Goal: Task Accomplishment & Management: Manage account settings

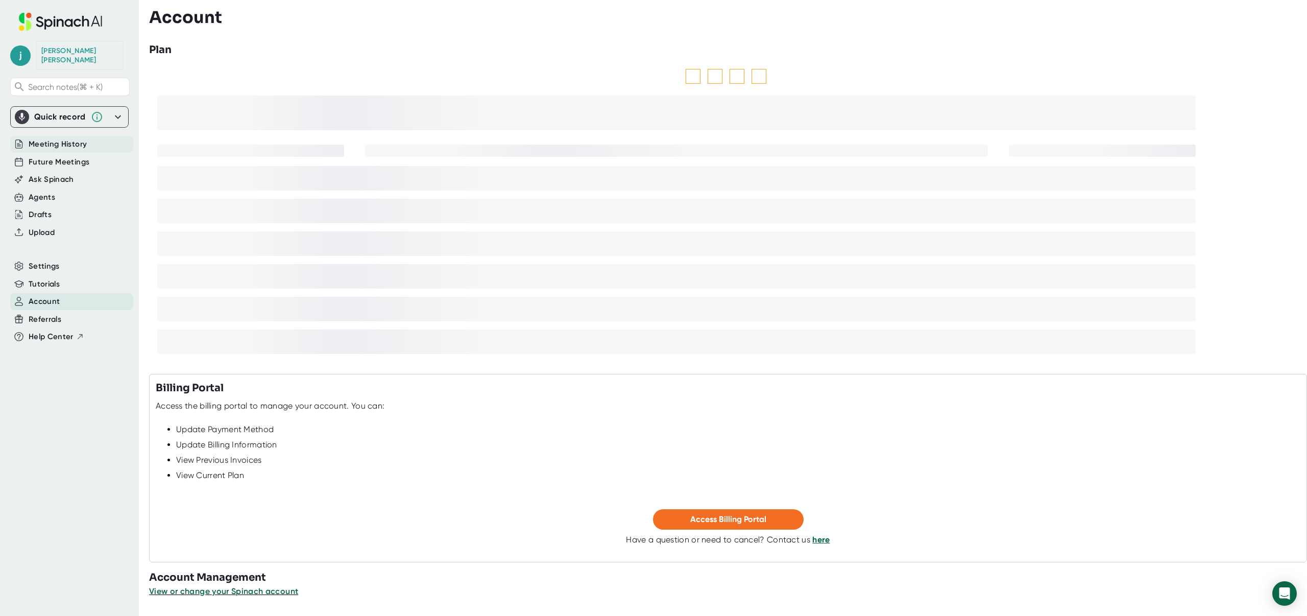
click at [54, 139] on span "Meeting History" at bounding box center [58, 144] width 58 height 12
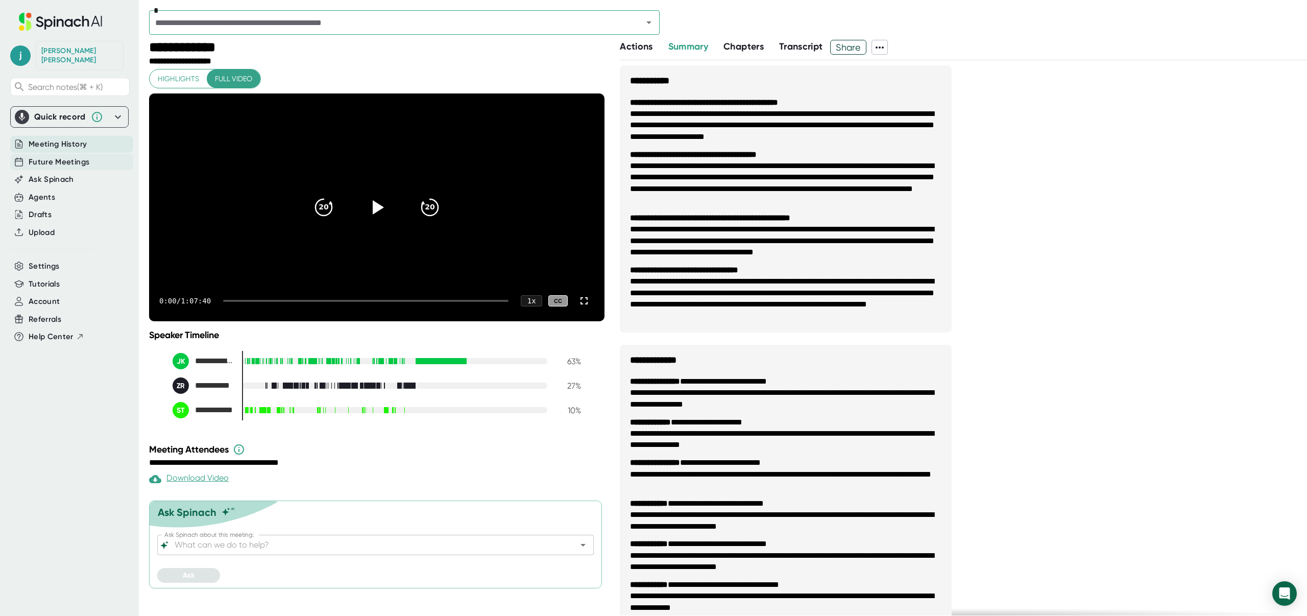
click at [52, 156] on span "Future Meetings" at bounding box center [59, 162] width 61 height 12
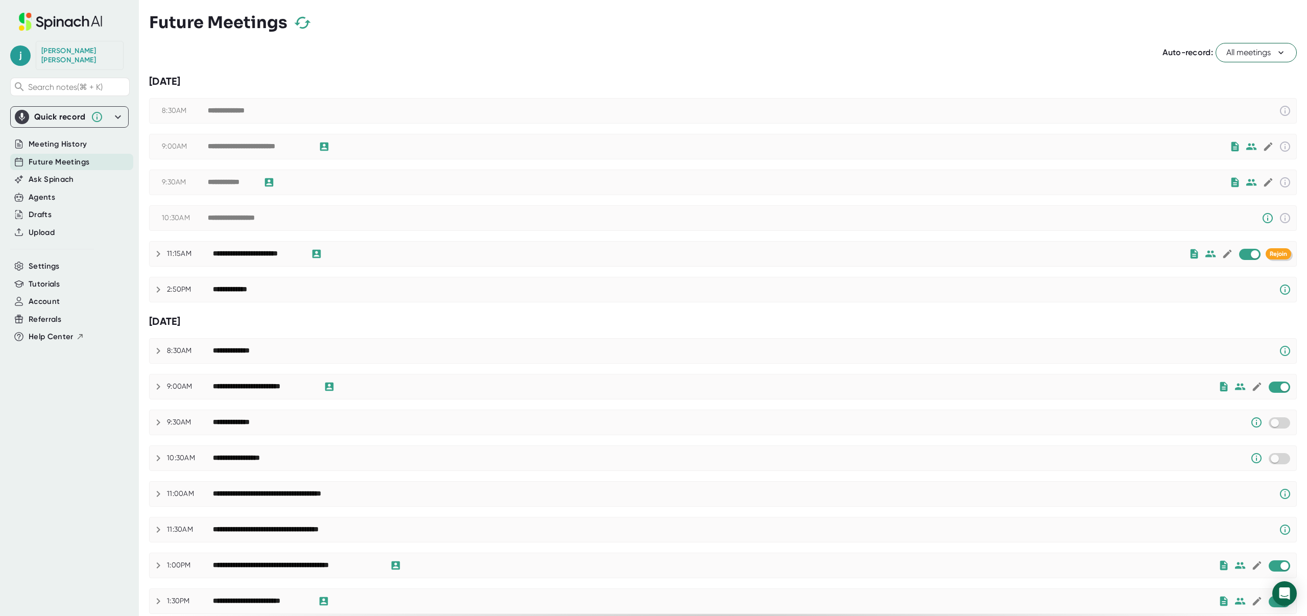
click at [1270, 255] on span "Rejoin" at bounding box center [1278, 253] width 17 height 7
click at [1277, 252] on span "Rejoin" at bounding box center [1278, 253] width 17 height 7
